Goal: Check status: Check status

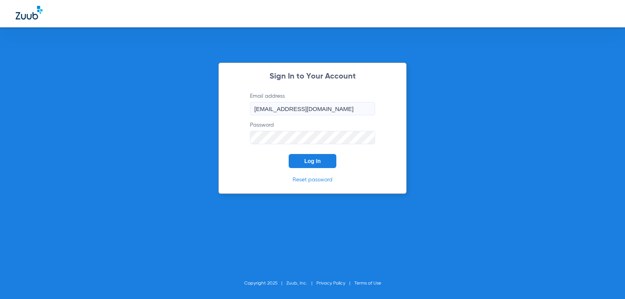
click at [319, 170] on div "Sign In to Your Account Email address [EMAIL_ADDRESS][DOMAIN_NAME] Password Log…" at bounding box center [312, 128] width 188 height 131
click at [318, 166] on button "Log In" at bounding box center [313, 161] width 48 height 14
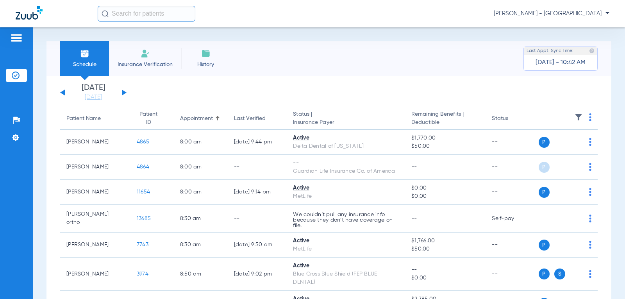
click at [124, 91] on button at bounding box center [124, 92] width 5 height 6
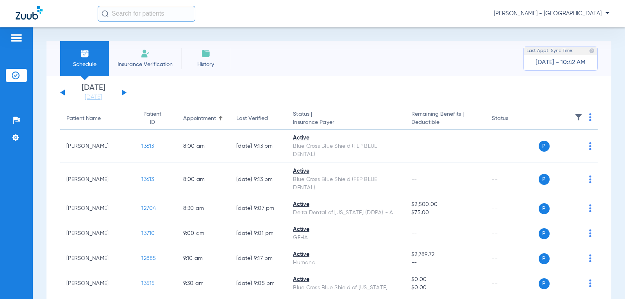
click at [124, 91] on button at bounding box center [124, 92] width 5 height 6
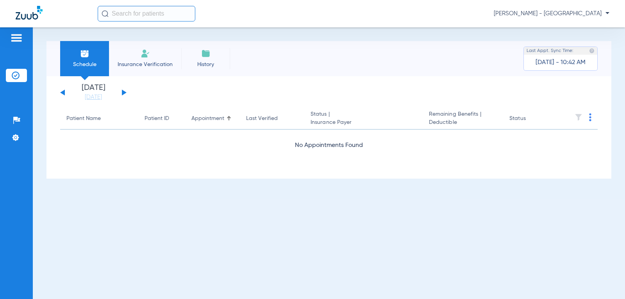
click at [124, 91] on button at bounding box center [124, 92] width 5 height 6
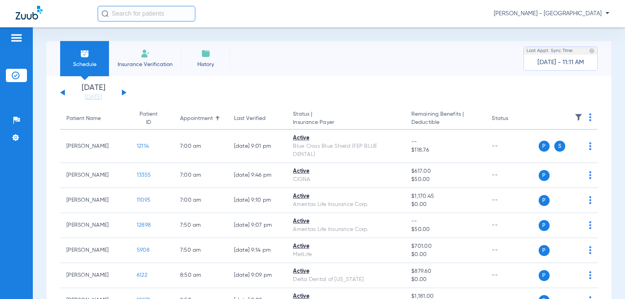
click at [64, 93] on button at bounding box center [62, 92] width 5 height 6
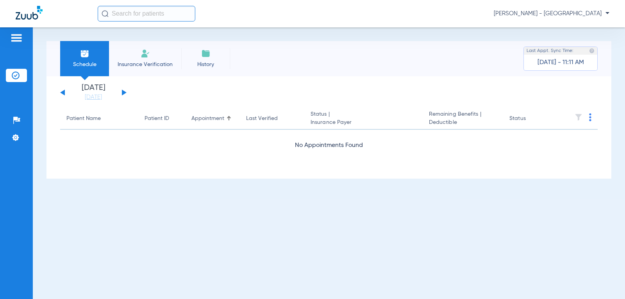
click at [64, 93] on button at bounding box center [62, 92] width 5 height 6
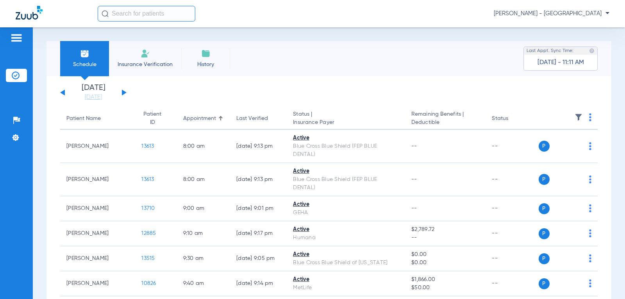
click at [120, 93] on div "[DATE] [DATE] [DATE] [DATE] [DATE] [DATE] [DATE] [DATE] [DATE] [DATE] [DATE] [D…" at bounding box center [93, 92] width 66 height 17
click at [122, 93] on button at bounding box center [124, 92] width 5 height 6
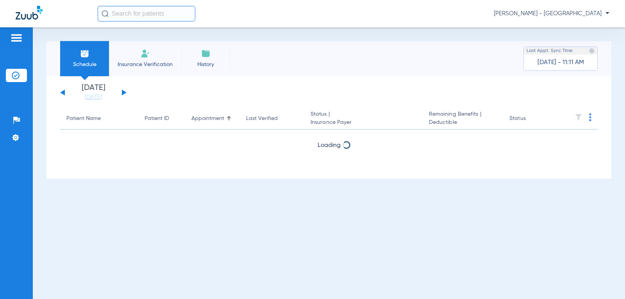
click at [122, 93] on button at bounding box center [124, 92] width 5 height 6
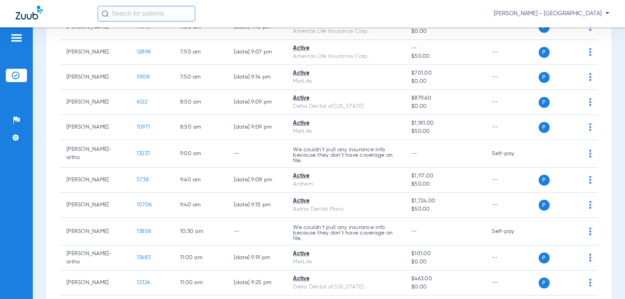
scroll to position [173, 0]
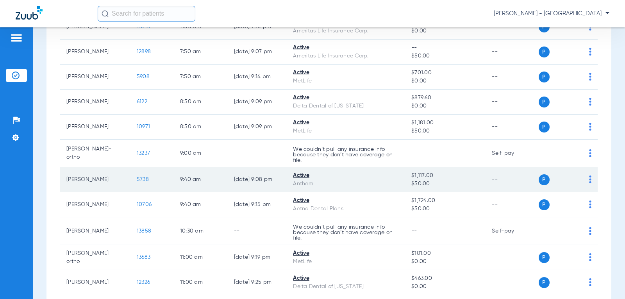
click at [139, 178] on span "5738" at bounding box center [143, 179] width 12 height 5
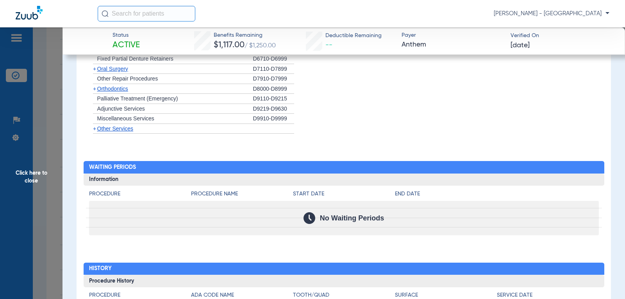
scroll to position [732, 0]
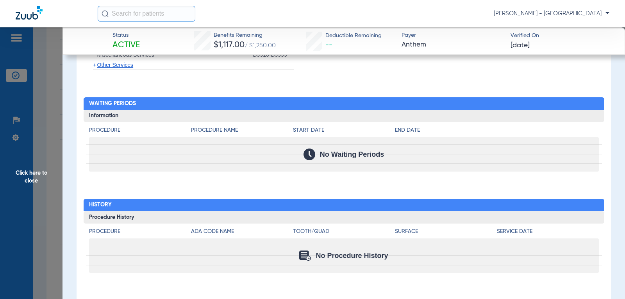
click at [45, 173] on span "Click here to close" at bounding box center [31, 176] width 63 height 299
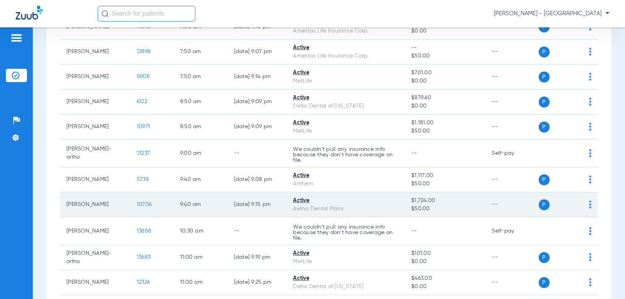
click at [137, 204] on span "10706" at bounding box center [144, 204] width 15 height 5
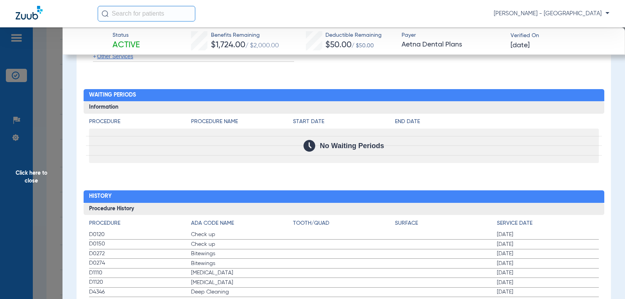
scroll to position [805, 0]
